Goal: Information Seeking & Learning: Learn about a topic

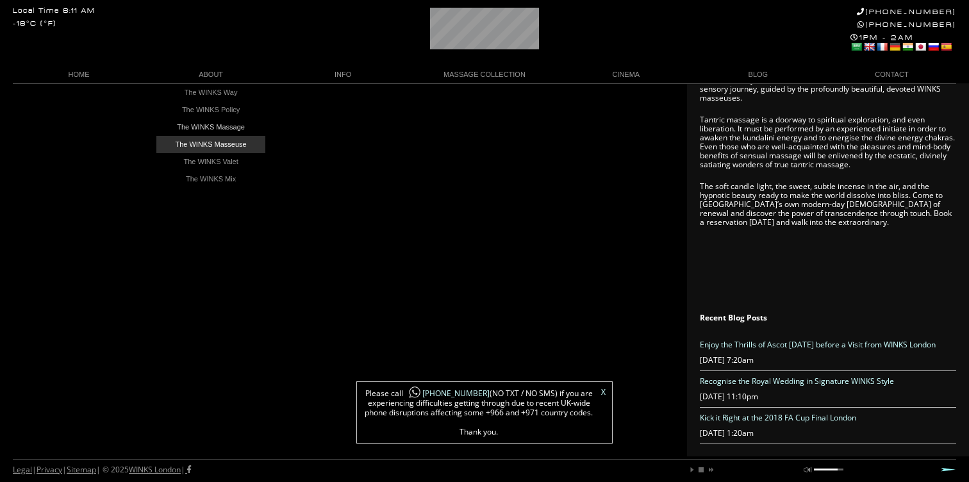
click at [226, 145] on link "The WINKS Masseuse" at bounding box center [210, 144] width 109 height 17
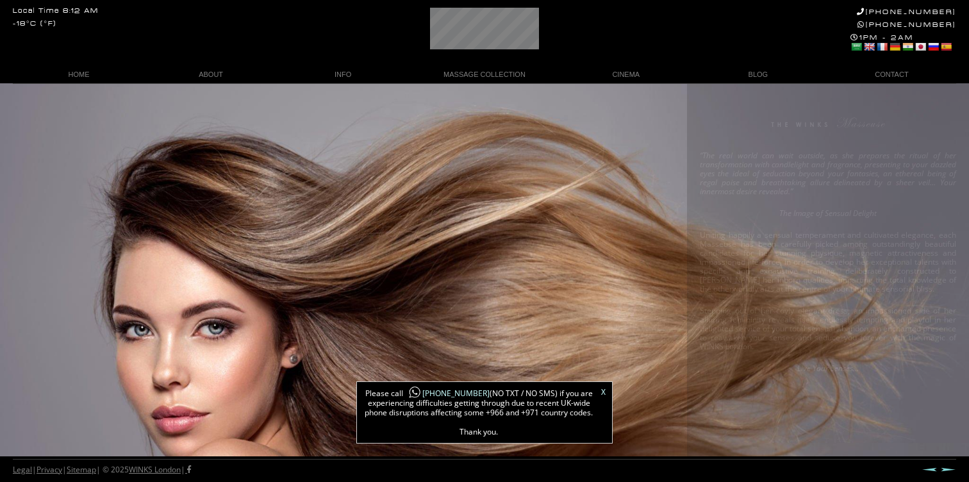
click at [602, 393] on link "X" at bounding box center [603, 392] width 4 height 8
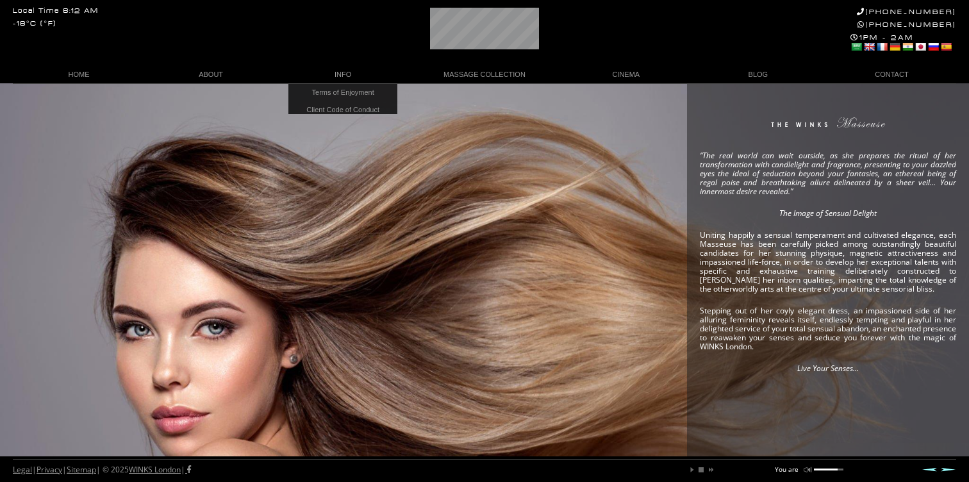
scroll to position [0, 25]
